Goal: Transaction & Acquisition: Purchase product/service

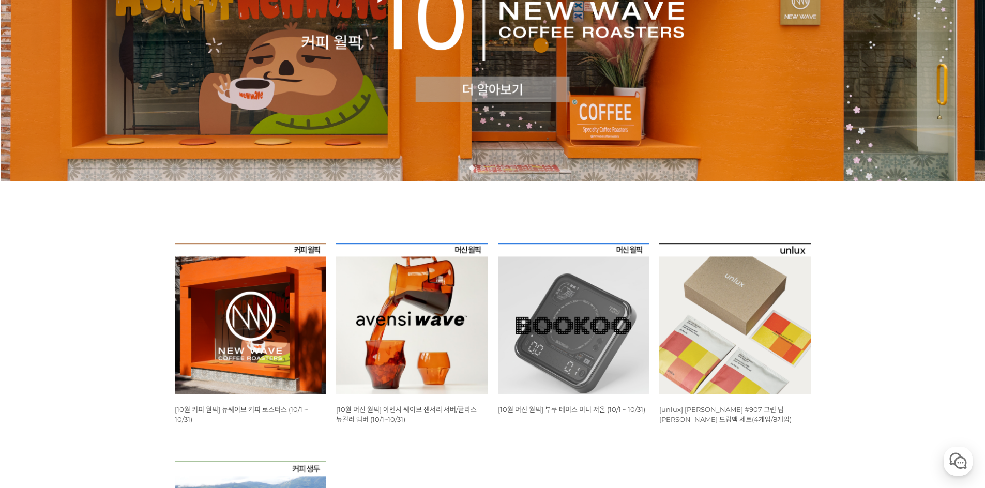
scroll to position [237, 0]
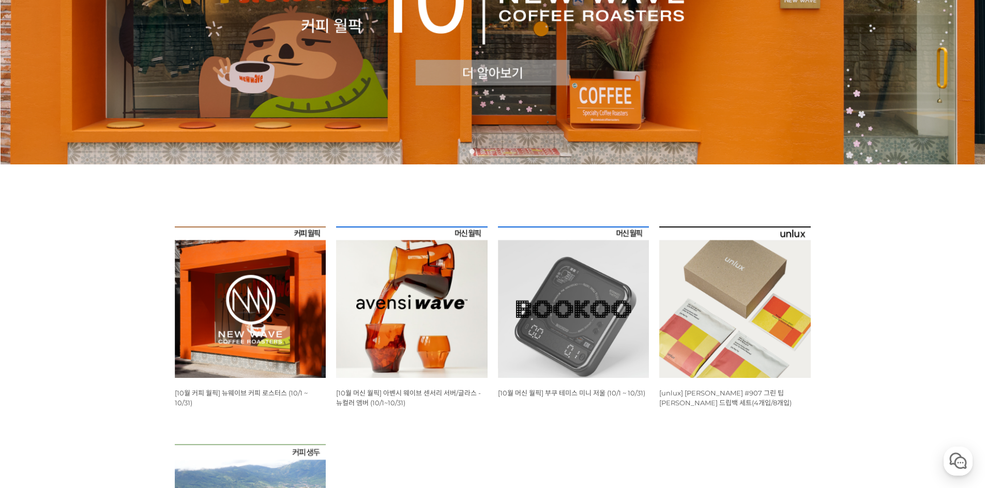
click at [401, 299] on img at bounding box center [412, 302] width 152 height 152
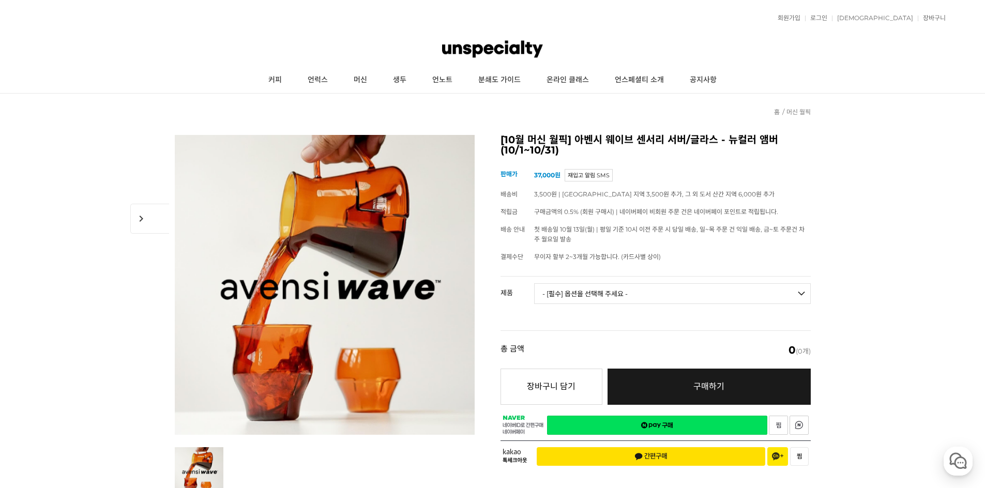
click at [749, 288] on select "- [필수] 옵션을 선택해 주세요 - ------------------- 웨이브 앰버 3종 세트 사이클론 센서리 서버 앰버 [품절] 알토 글라…" at bounding box center [672, 293] width 277 height 21
click at [280, 84] on link "커피" at bounding box center [274, 80] width 39 height 26
